Goal: Task Accomplishment & Management: Use online tool/utility

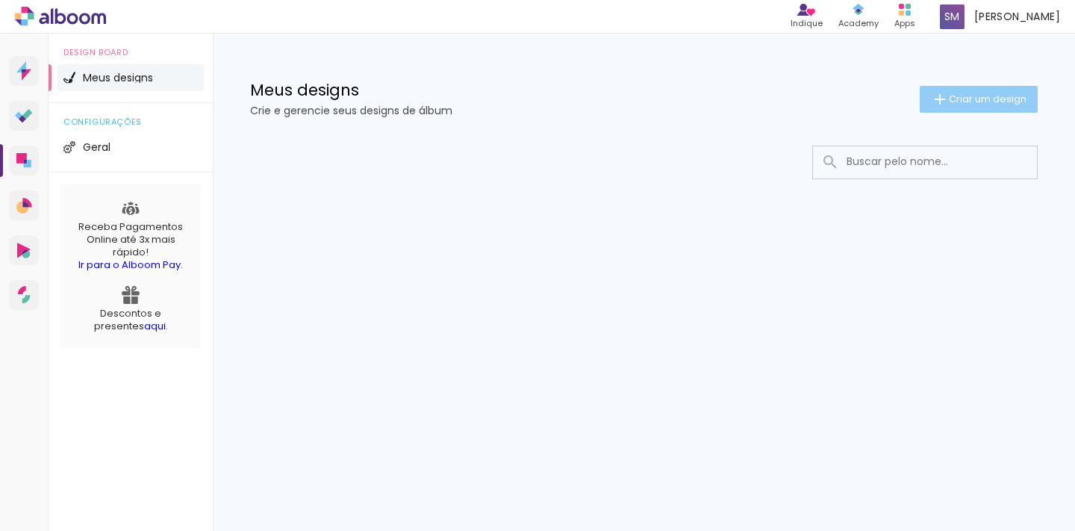
click at [969, 100] on span "Criar um design" at bounding box center [988, 99] width 78 height 10
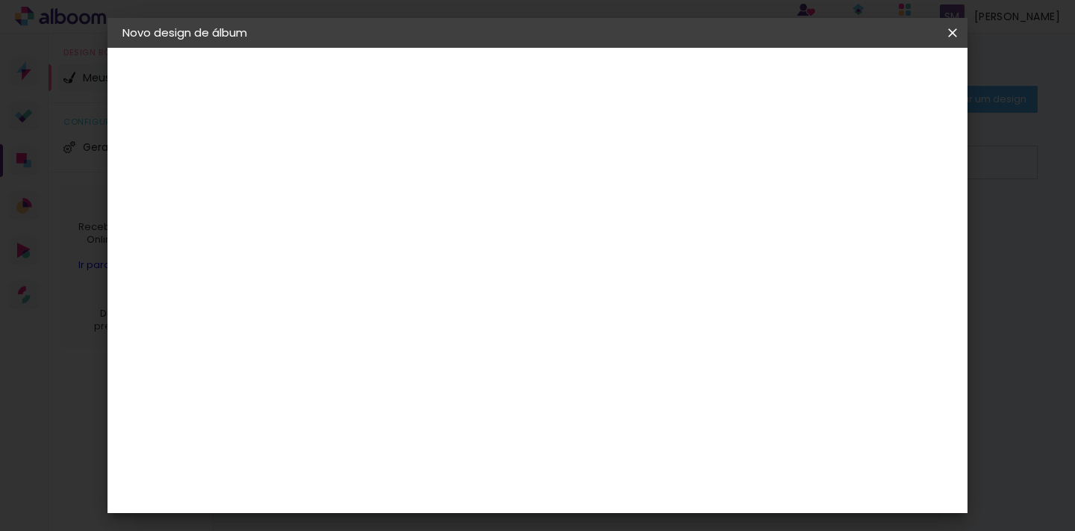
click at [367, 198] on input at bounding box center [367, 200] width 0 height 23
click at [367, 196] on input "15 anos [PERSON_NAME]" at bounding box center [367, 200] width 0 height 23
click at [367, 202] on input "15 anos [PERSON_NAME]" at bounding box center [367, 200] width 0 height 23
type input "15 anos [PERSON_NAME]"
click at [0, 0] on slot "Avançar" at bounding box center [0, 0] width 0 height 0
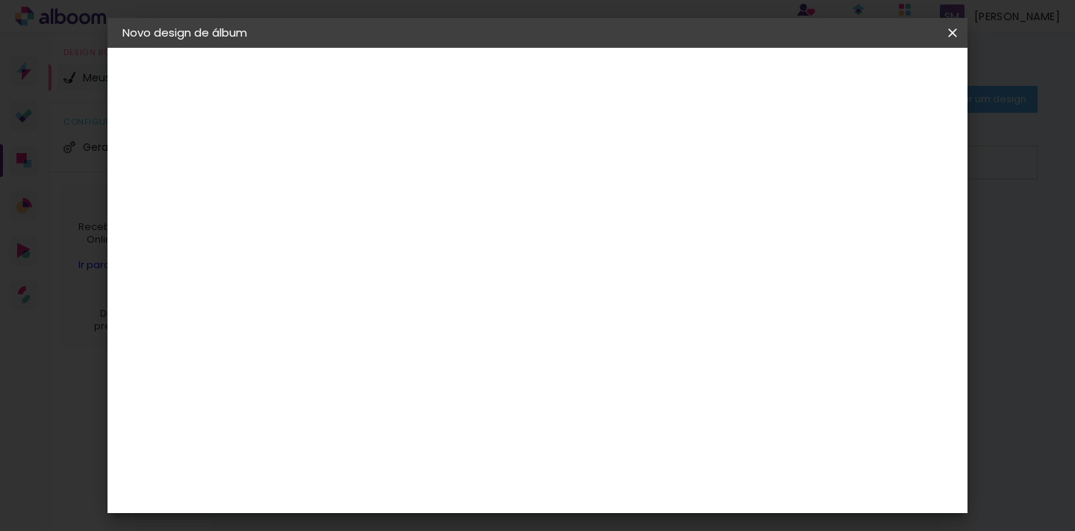
click at [0, 0] on slot "Tamanho Livre" at bounding box center [0, 0] width 0 height 0
click at [0, 0] on slot "Avançar" at bounding box center [0, 0] width 0 height 0
click at [871, 77] on span "Iniciar design" at bounding box center [837, 79] width 68 height 10
